Goal: Information Seeking & Learning: Learn about a topic

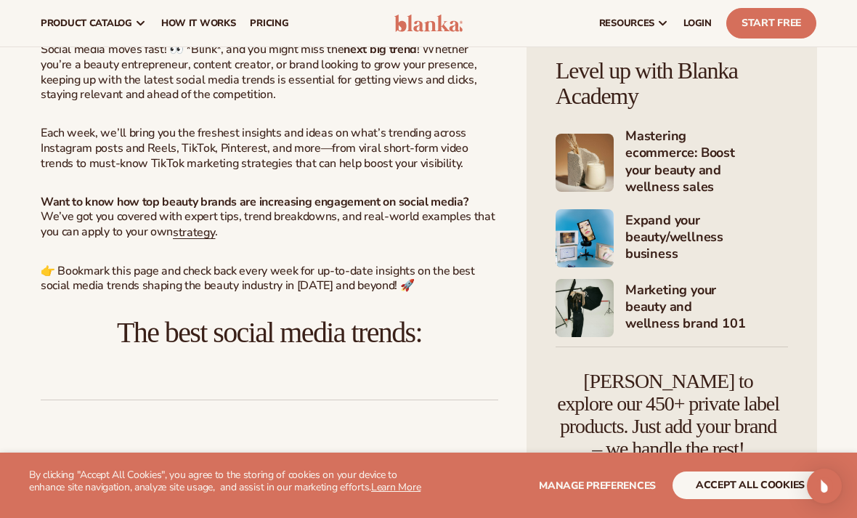
scroll to position [507, 0]
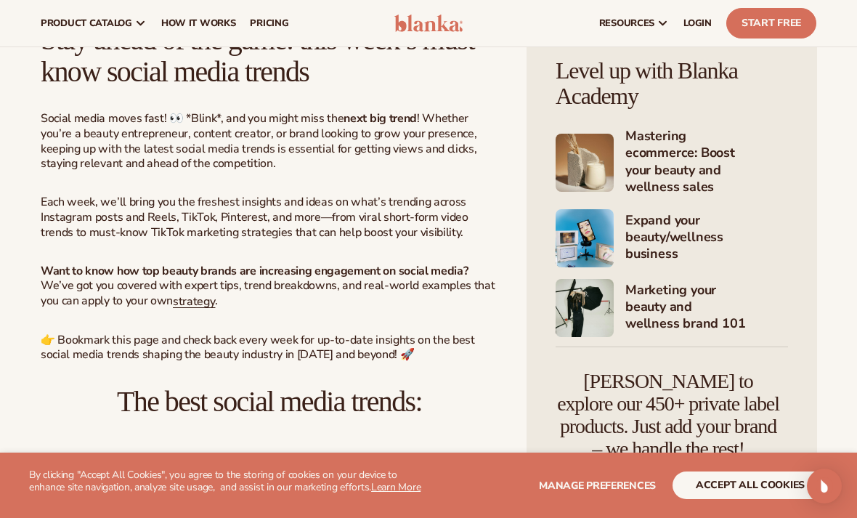
click at [206, 296] on link "strategy" at bounding box center [194, 301] width 42 height 16
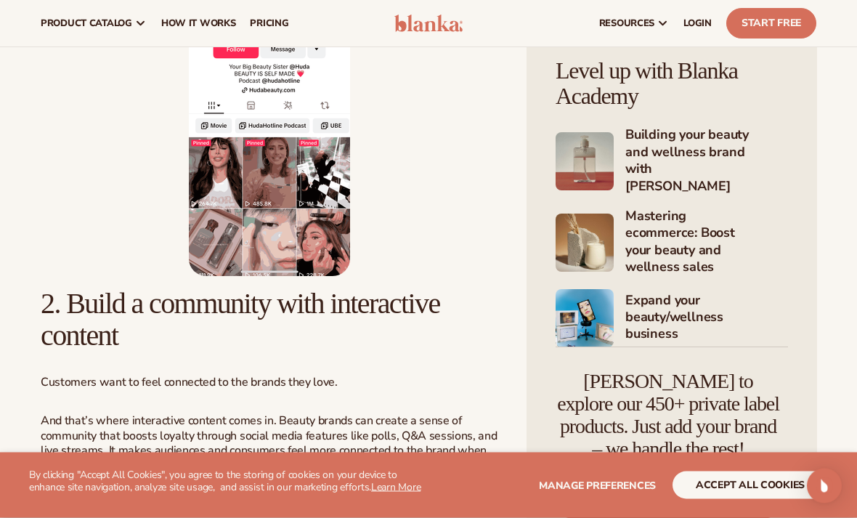
scroll to position [1640, 0]
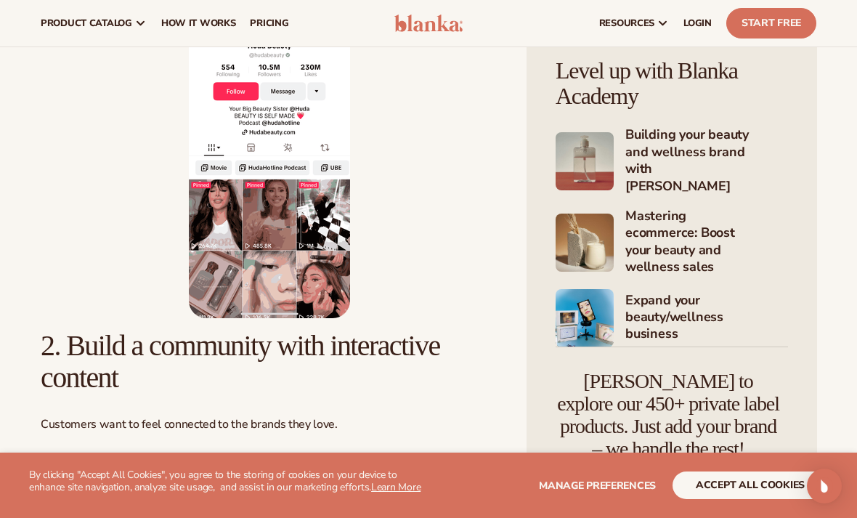
click at [276, 36] on link "pricing" at bounding box center [268, 23] width 53 height 46
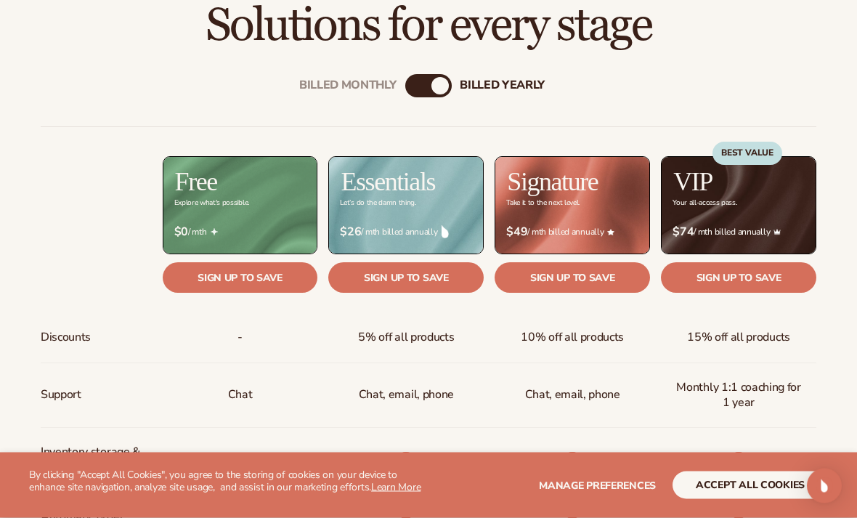
scroll to position [478, 0]
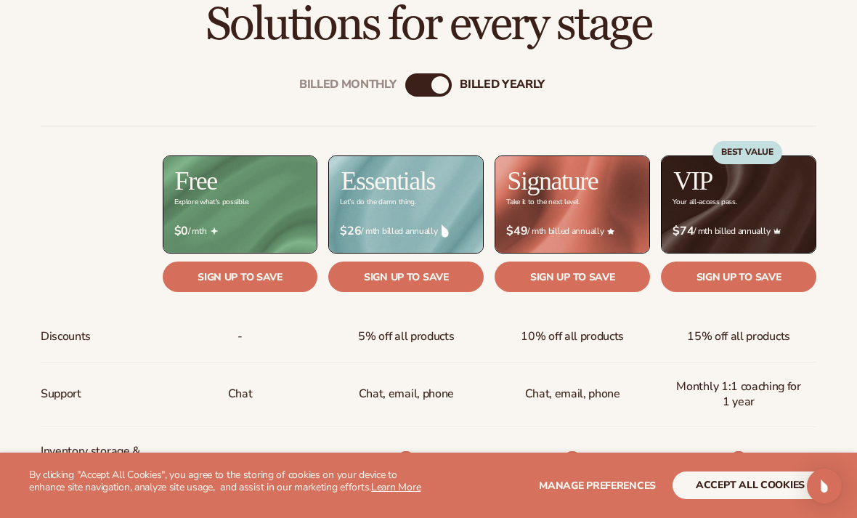
click at [417, 84] on div "Billed Monthly" at bounding box center [413, 84] width 17 height 17
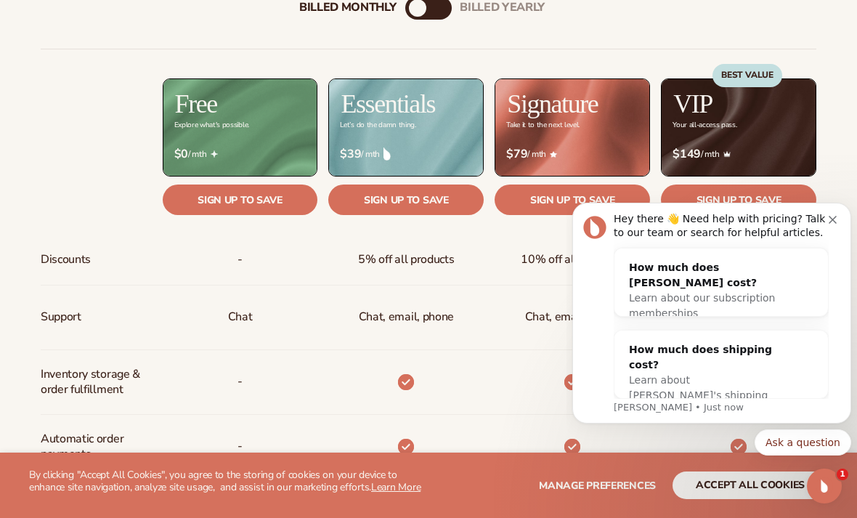
scroll to position [0, 0]
click at [831, 216] on button "Dismiss notification" at bounding box center [834, 218] width 12 height 12
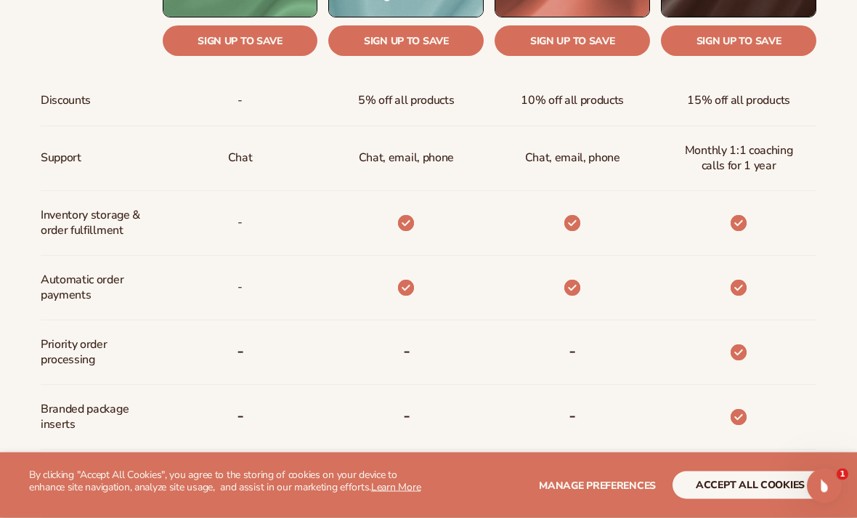
scroll to position [714, 0]
click at [454, 439] on div "-" at bounding box center [400, 417] width 166 height 65
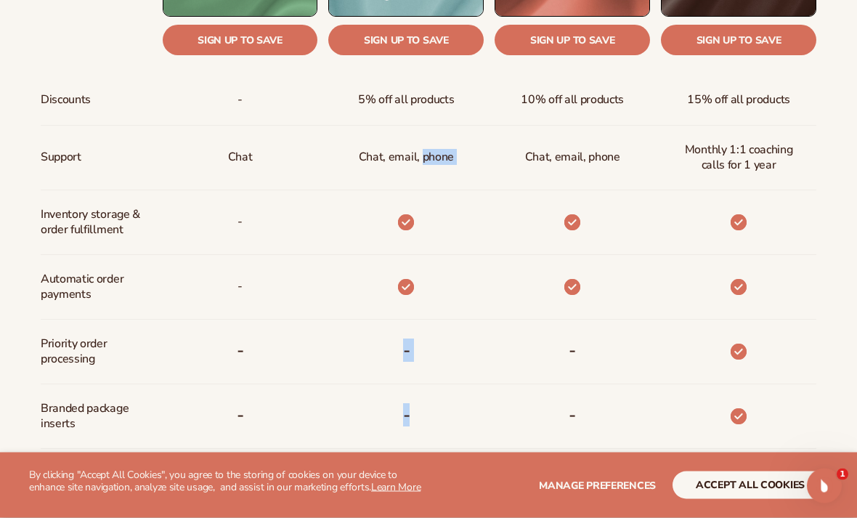
scroll to position [715, 0]
click at [803, 299] on div at bounding box center [733, 287] width 166 height 65
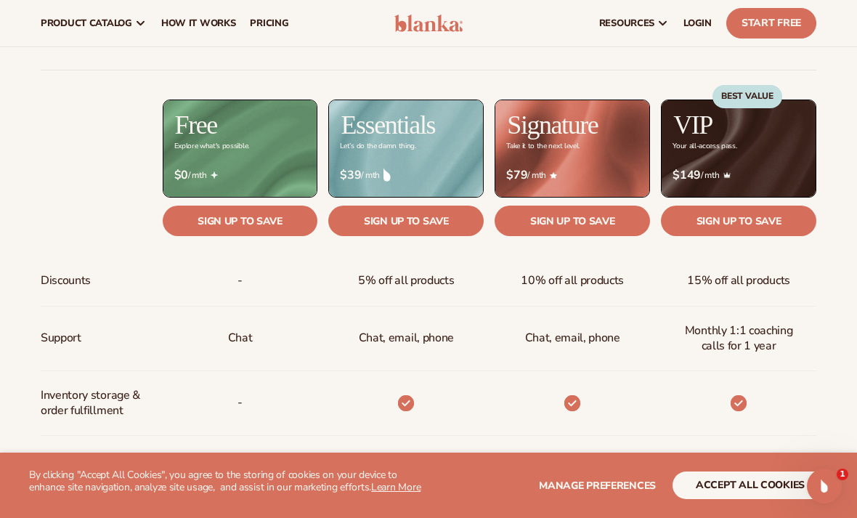
scroll to position [449, 0]
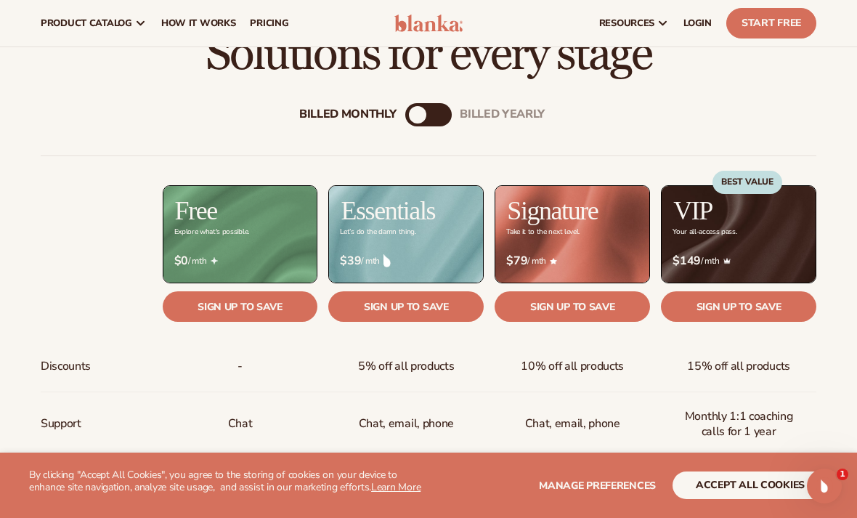
click at [440, 115] on div "billed Yearly" at bounding box center [442, 114] width 17 height 17
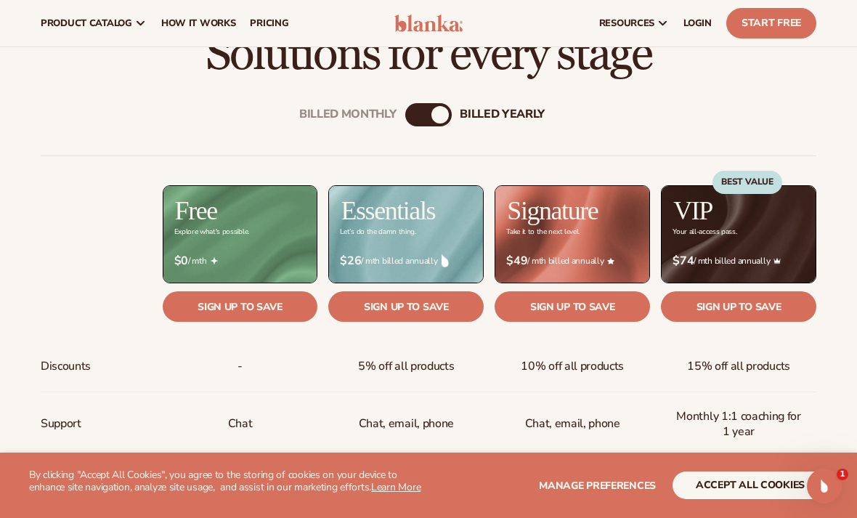
click at [431, 113] on div "billed Yearly" at bounding box center [439, 114] width 17 height 17
click at [441, 115] on div "billed Yearly" at bounding box center [439, 114] width 17 height 17
click at [428, 108] on div "Billed Monthly billed Yearly" at bounding box center [428, 114] width 46 height 23
click at [428, 105] on div "Billed Monthly billed Yearly" at bounding box center [428, 114] width 46 height 23
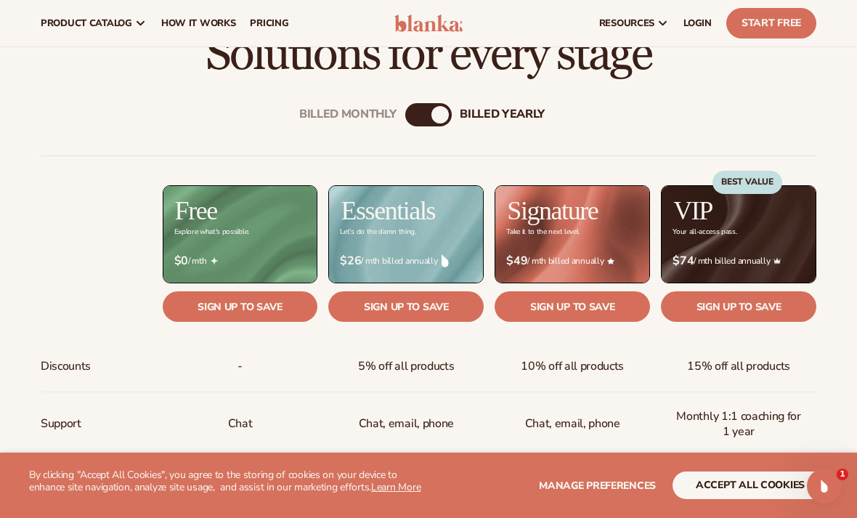
click at [437, 108] on div "billed Yearly" at bounding box center [439, 114] width 17 height 17
click at [439, 115] on div "billed Yearly" at bounding box center [439, 114] width 17 height 17
click at [420, 114] on div "Billed Monthly" at bounding box center [413, 114] width 17 height 17
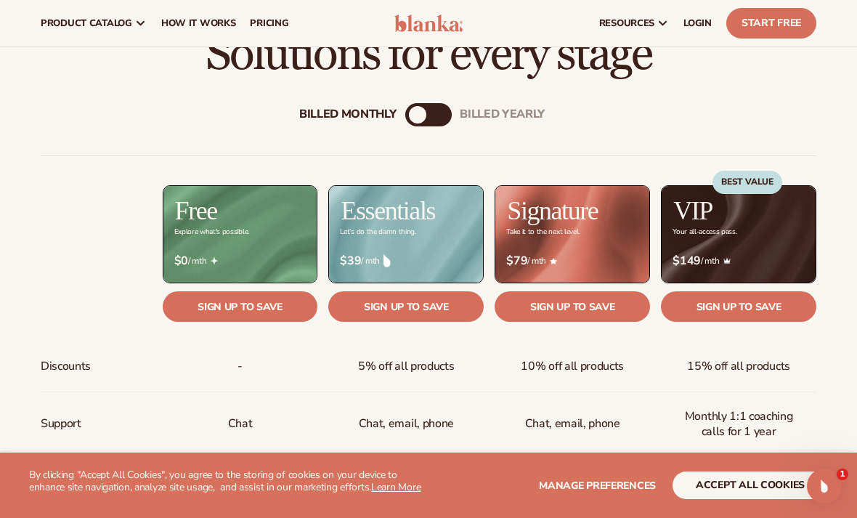
click at [425, 104] on div "Billed Monthly billed Yearly" at bounding box center [428, 114] width 46 height 23
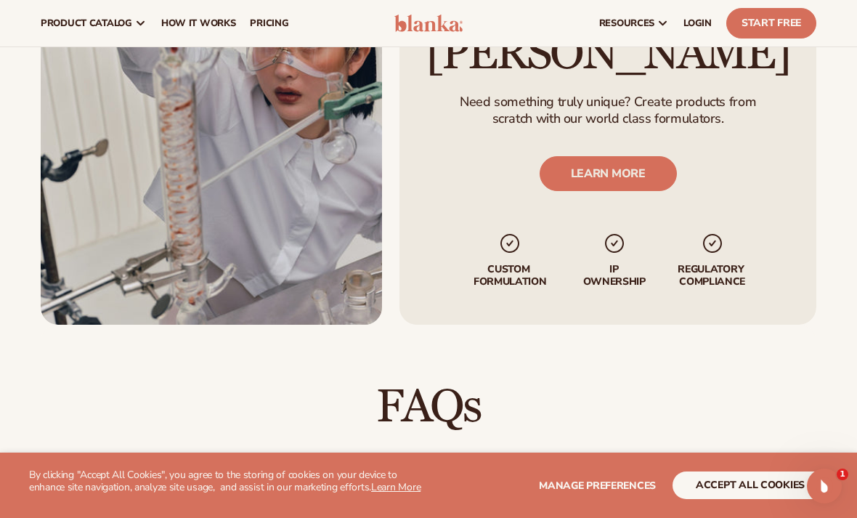
scroll to position [1682, 0]
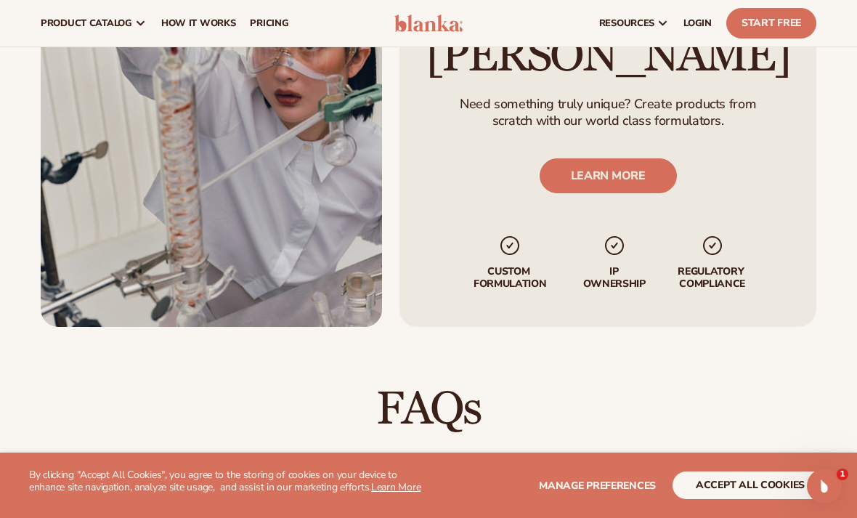
click at [661, 164] on link "LEARN MORE" at bounding box center [607, 175] width 137 height 35
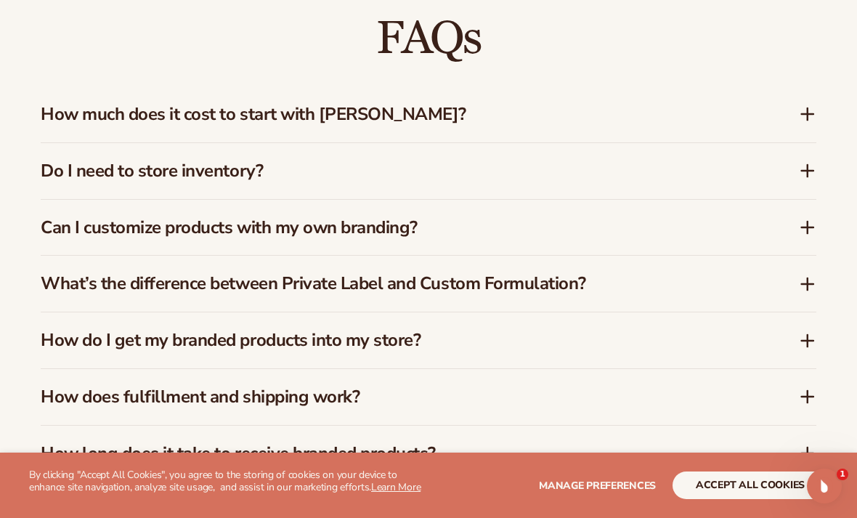
scroll to position [2057, 0]
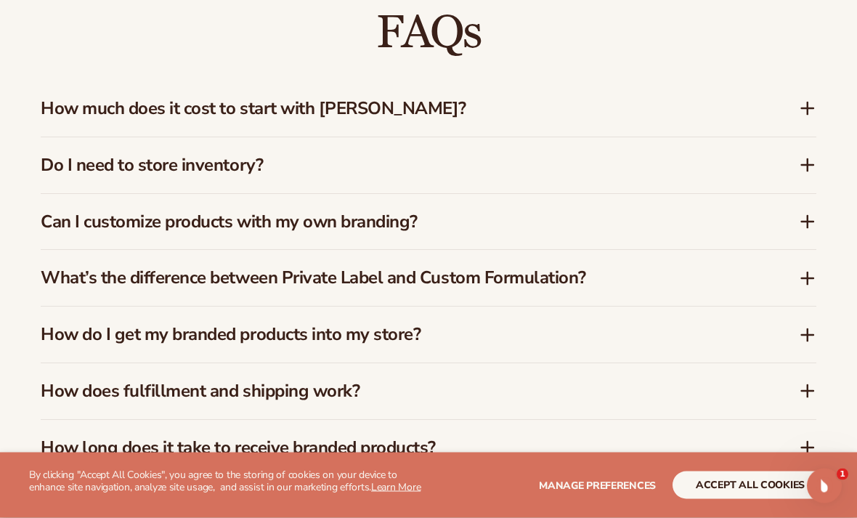
click at [791, 112] on div "How much does it cost to start with Blanka?" at bounding box center [420, 109] width 758 height 21
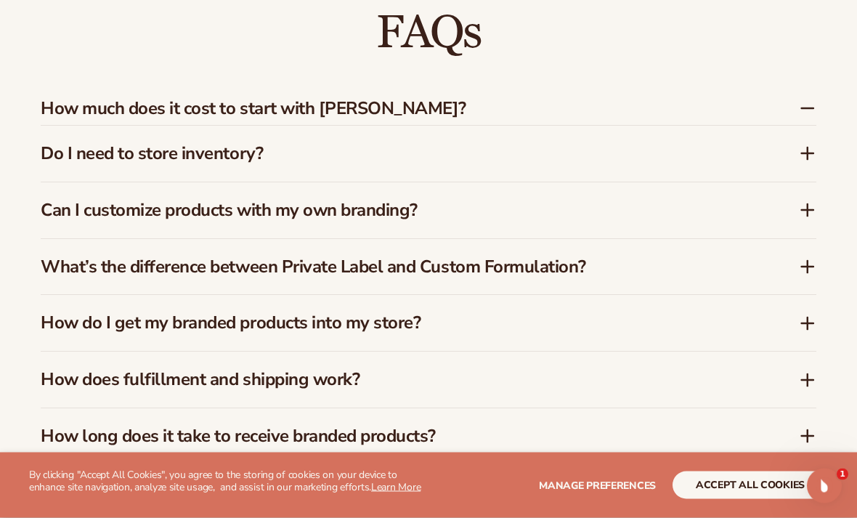
scroll to position [2058, 0]
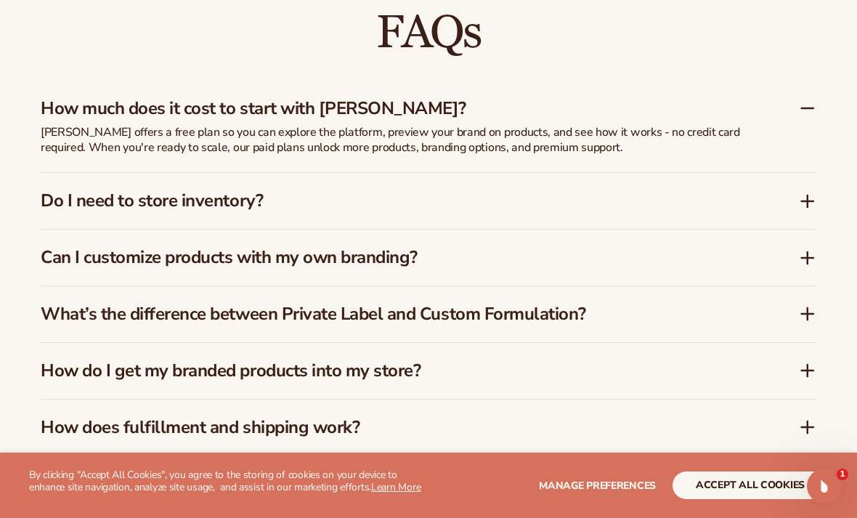
click at [784, 110] on div "How much does it cost to start with Blanka?" at bounding box center [420, 108] width 758 height 21
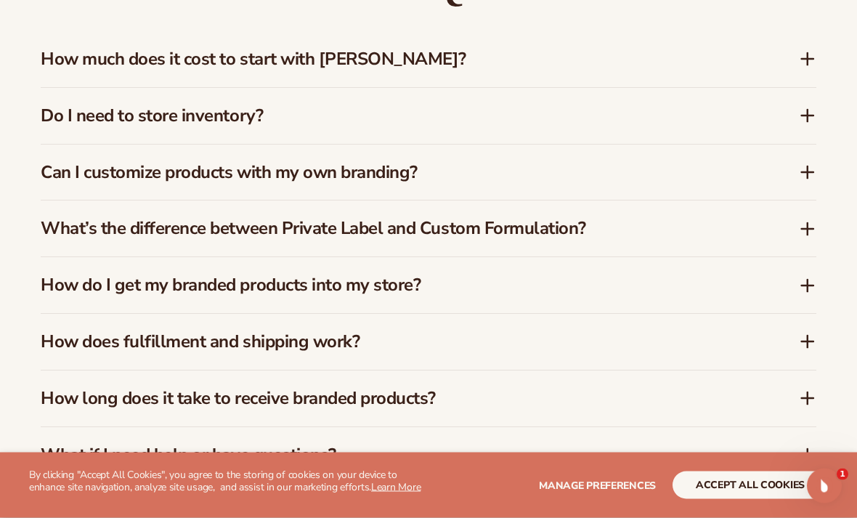
scroll to position [2108, 0]
click at [742, 176] on h3 "Can I customize products with my own branding?" at bounding box center [398, 172] width 714 height 21
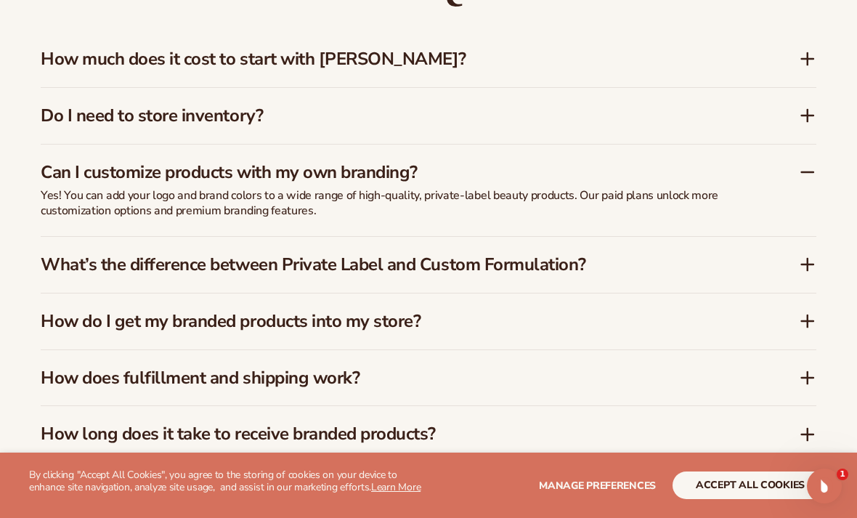
click at [785, 171] on div "Can I customize products with my own branding?" at bounding box center [420, 172] width 758 height 21
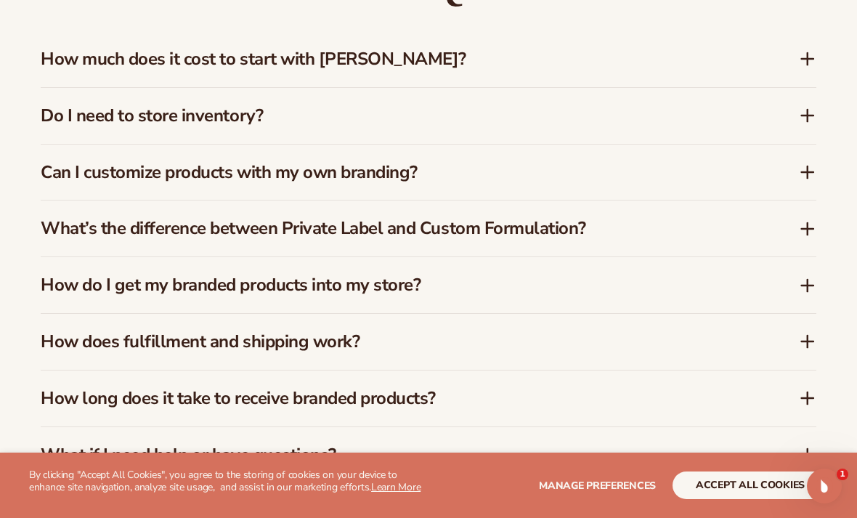
click at [780, 218] on div "What’s the difference between Private Label and Custom Formulation?" at bounding box center [420, 228] width 758 height 21
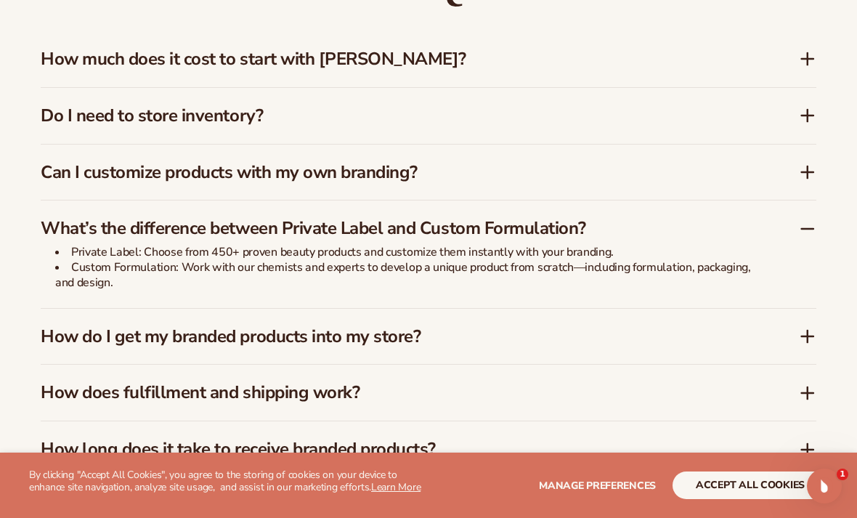
click at [759, 245] on li "Private Label: Choose from 450+ proven beauty products and customize them insta…" at bounding box center [410, 252] width 711 height 15
click at [620, 260] on li "Custom Formulation: Work with our chemists and experts to develop a unique prod…" at bounding box center [410, 275] width 711 height 30
click at [621, 330] on h3 "How do I get my branded products into my store?" at bounding box center [398, 336] width 714 height 21
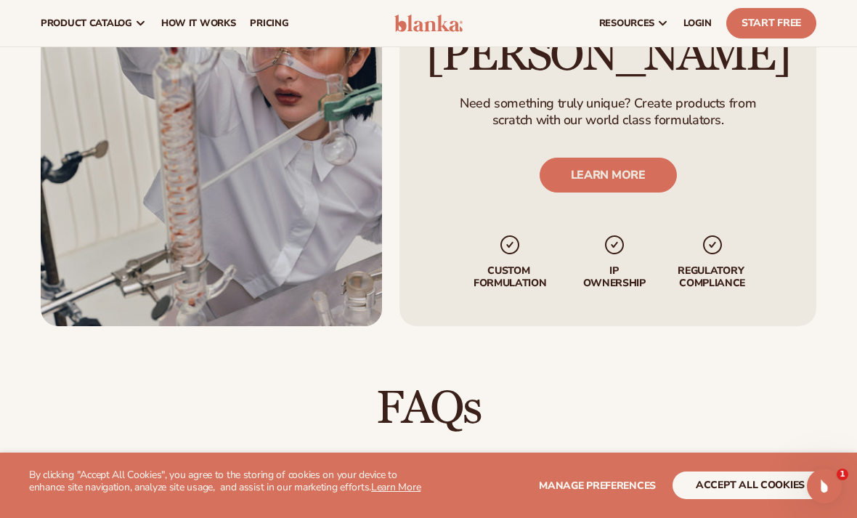
scroll to position [1500, 0]
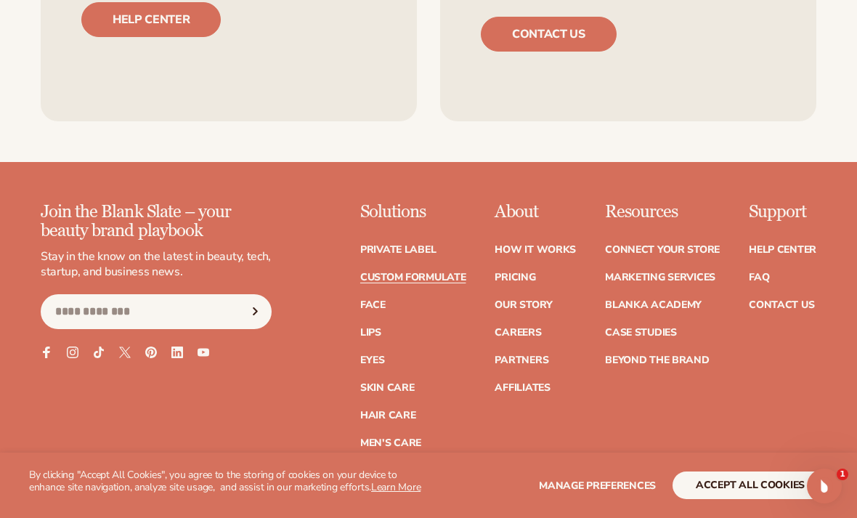
scroll to position [1904, 0]
